Goal: Check status: Check status

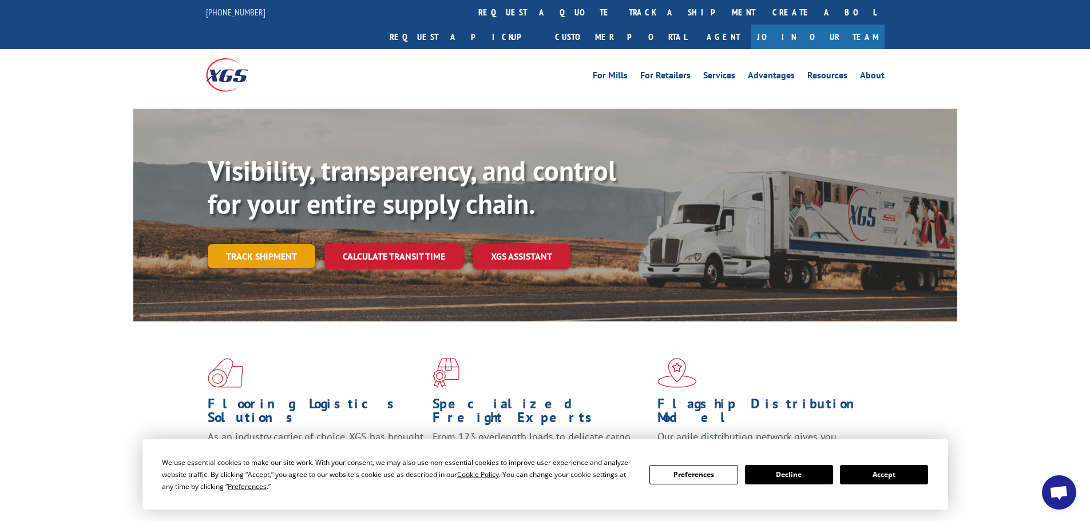
click at [296, 244] on link "Track shipment" at bounding box center [262, 256] width 108 height 24
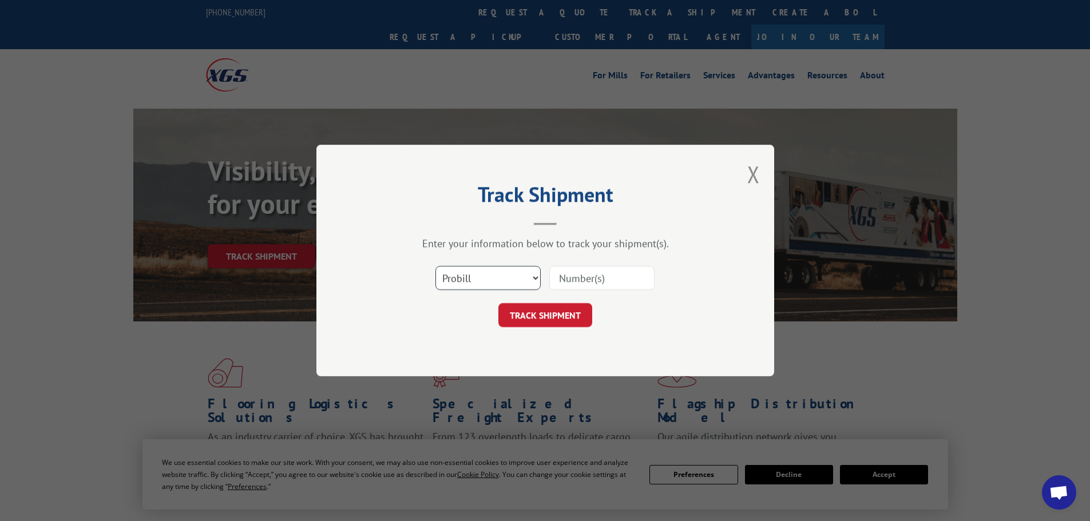
click at [480, 285] on select "Select category... Probill BOL PO" at bounding box center [487, 278] width 105 height 24
select select "bol"
click at [435, 266] on select "Select category... Probill BOL PO" at bounding box center [487, 278] width 105 height 24
paste input "3376954"
type input "3376954"
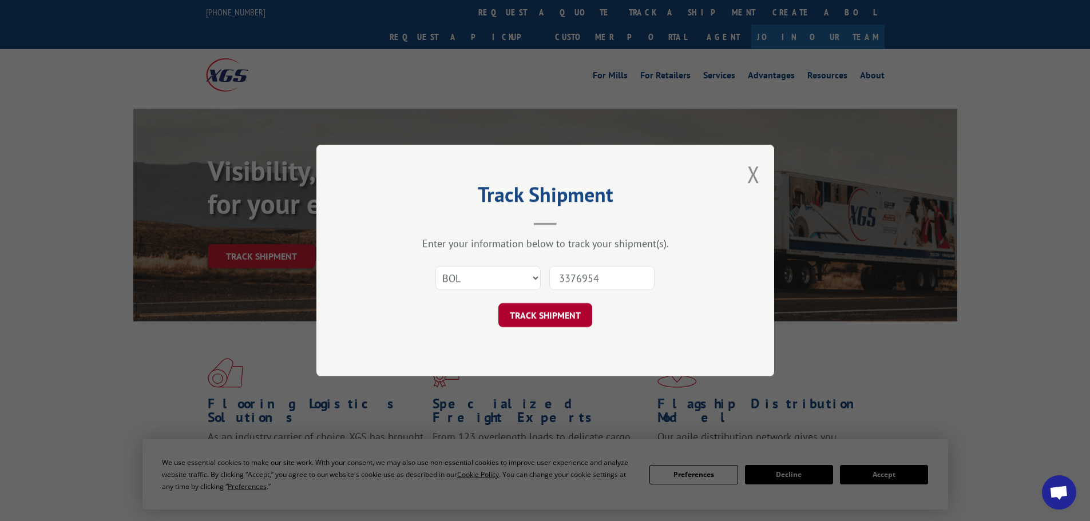
click at [534, 315] on button "TRACK SHIPMENT" at bounding box center [545, 315] width 94 height 24
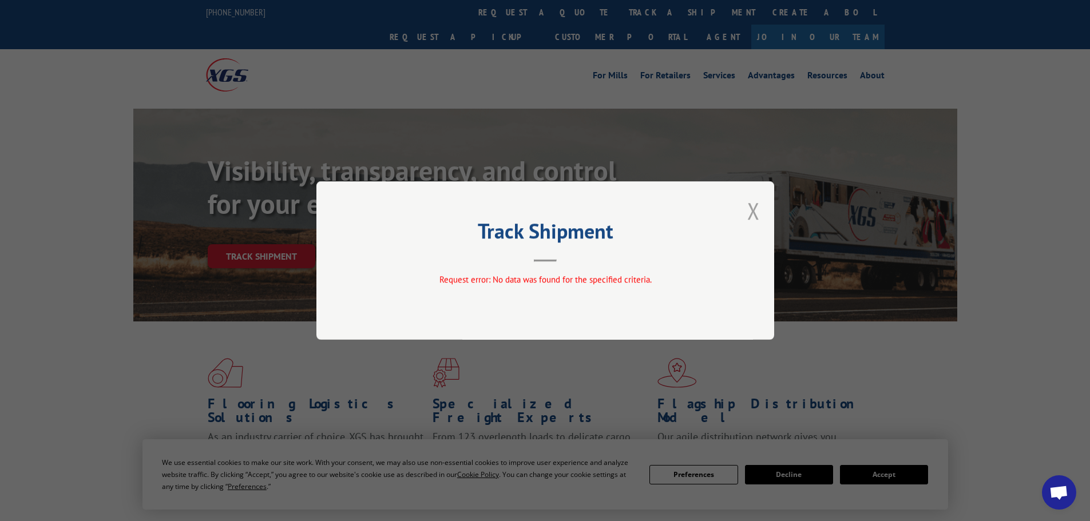
click at [749, 213] on button "Close modal" at bounding box center [753, 211] width 13 height 30
